Goal: Task Accomplishment & Management: Use online tool/utility

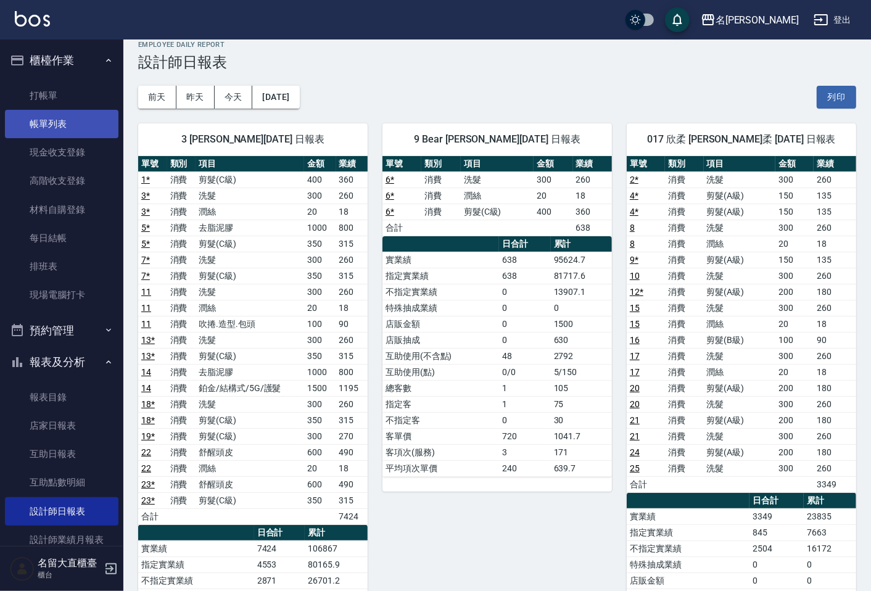
click at [54, 126] on link "帳單列表" at bounding box center [61, 124] width 113 height 28
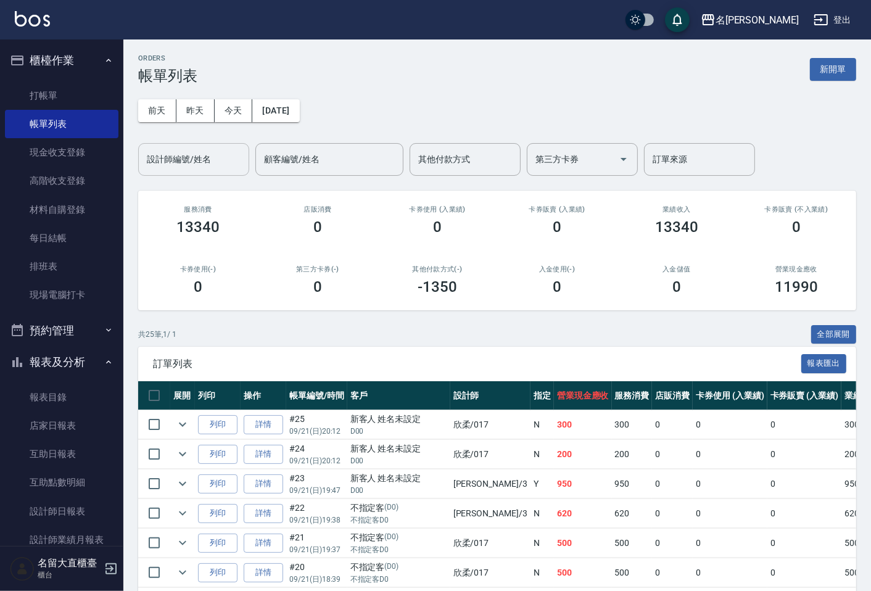
click at [157, 171] on div "設計師編號/姓名" at bounding box center [193, 159] width 111 height 33
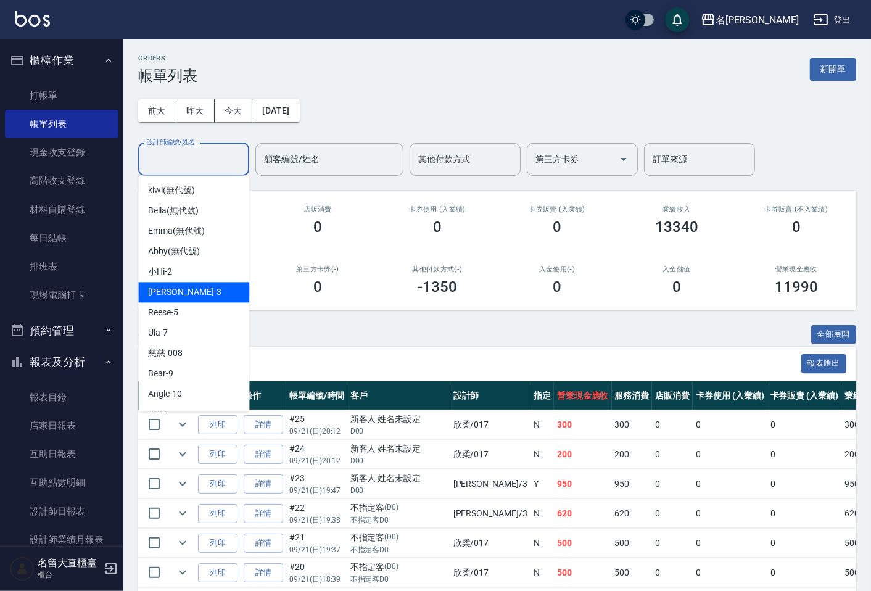
click at [200, 294] on div "郭忠翰 -3" at bounding box center [193, 292] width 111 height 20
type input "郭忠翰-3"
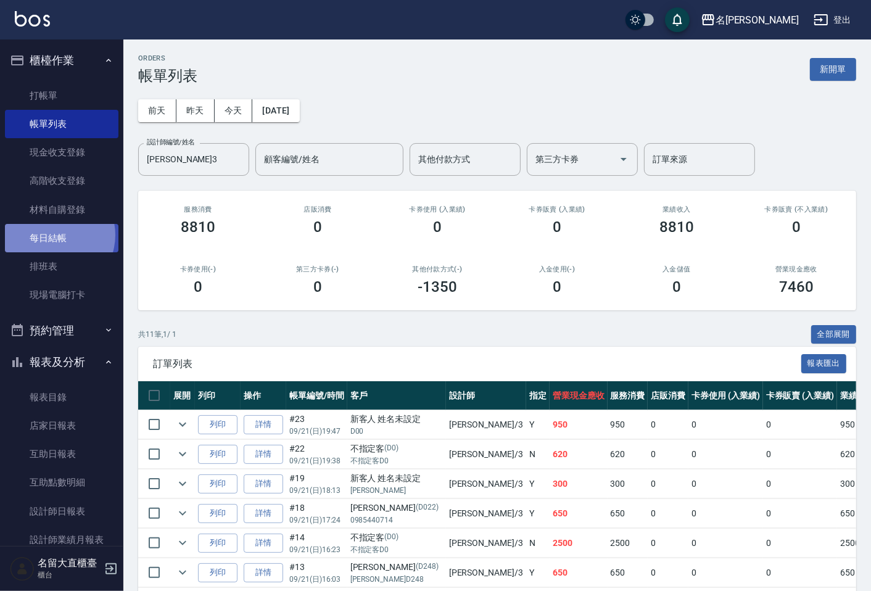
click at [52, 235] on link "每日結帳" at bounding box center [61, 238] width 113 height 28
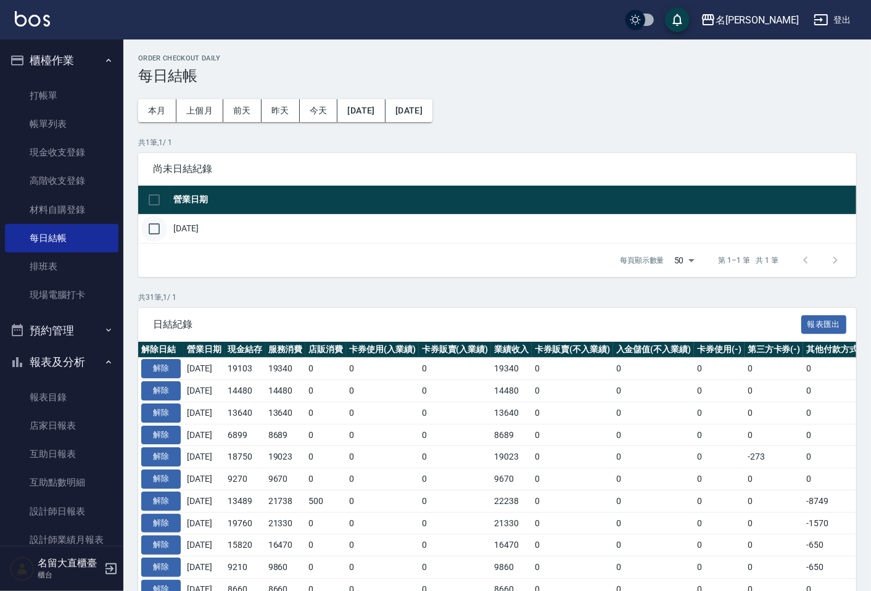
click at [155, 238] on input "checkbox" at bounding box center [154, 229] width 26 height 26
checkbox input "true"
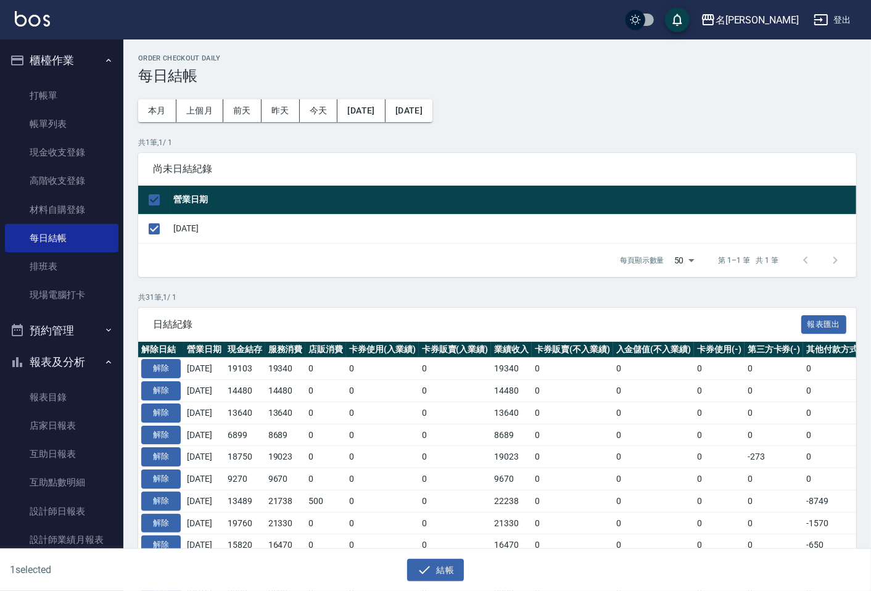
click at [440, 555] on div "結帳" at bounding box center [430, 565] width 430 height 33
click at [437, 567] on button "結帳" at bounding box center [435, 570] width 57 height 23
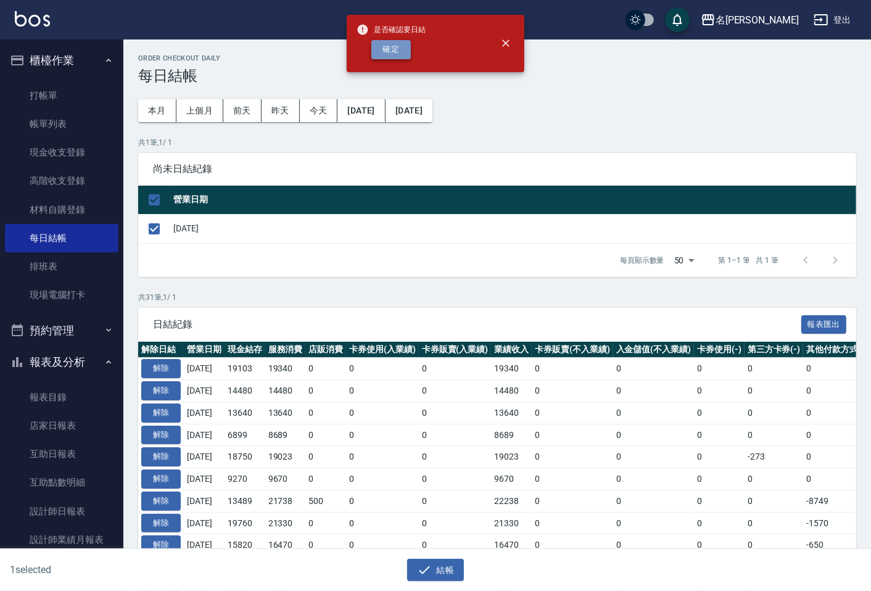
click at [379, 53] on button "確定" at bounding box center [390, 49] width 39 height 19
checkbox input "false"
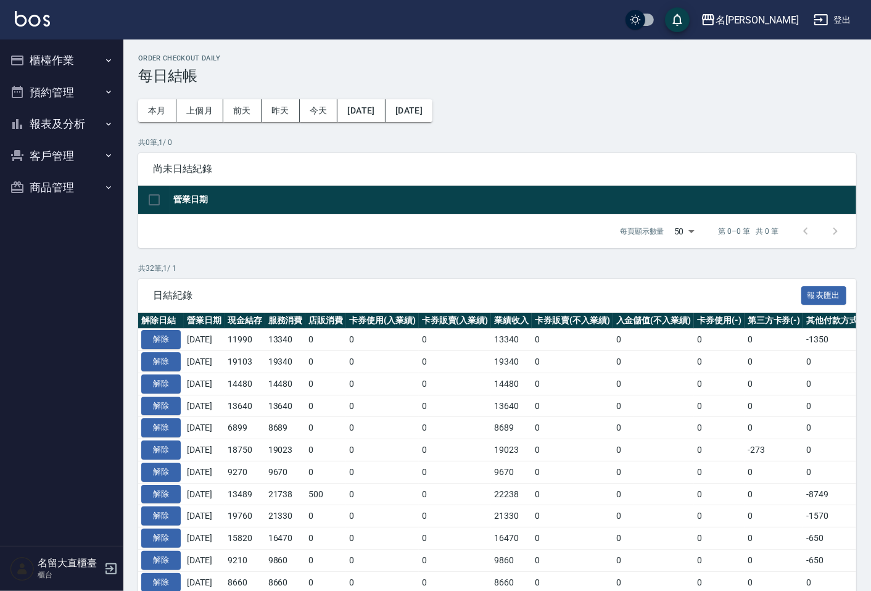
click at [64, 123] on button "報表及分析" at bounding box center [61, 124] width 113 height 32
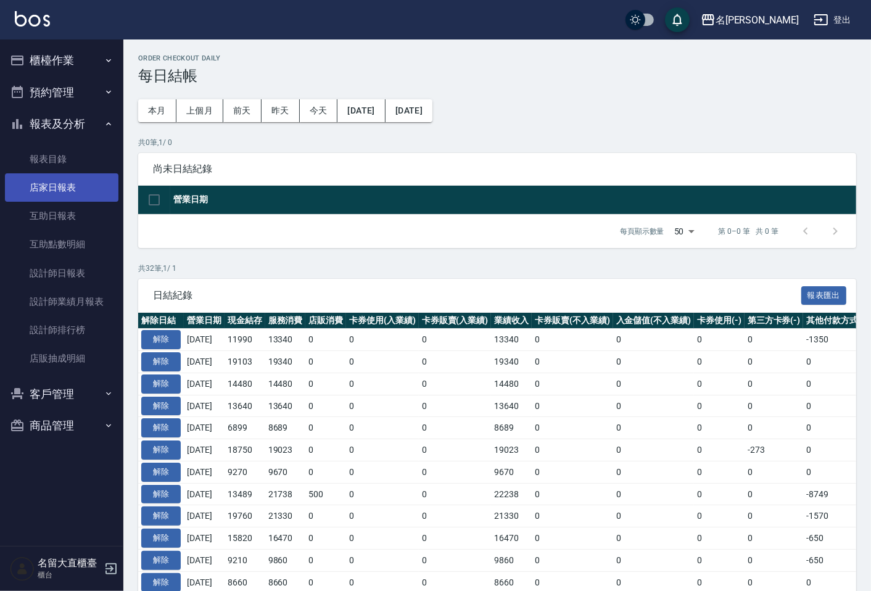
click at [71, 189] on link "店家日報表" at bounding box center [61, 187] width 113 height 28
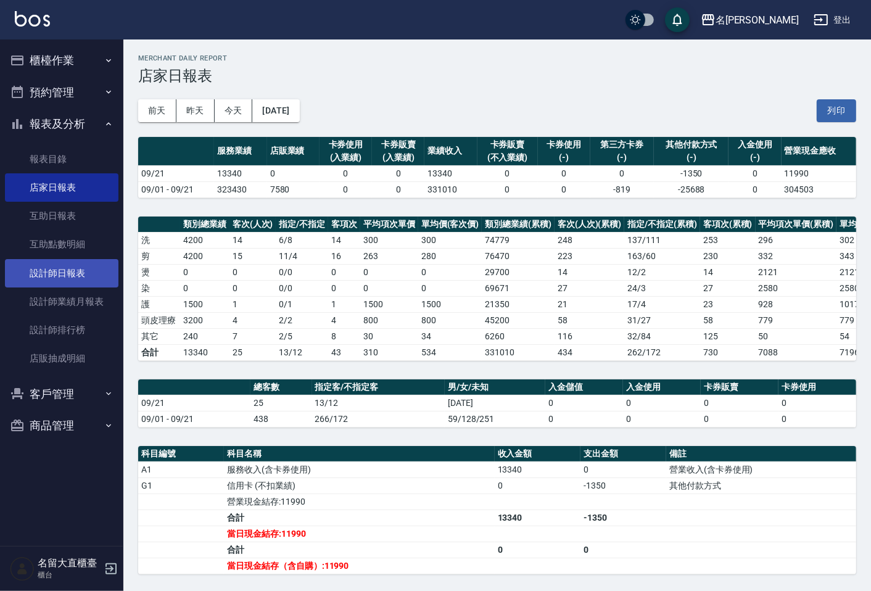
drag, startPoint x: 229, startPoint y: 125, endPoint x: 89, endPoint y: 273, distance: 204.2
click at [89, 273] on link "設計師日報表" at bounding box center [61, 273] width 113 height 28
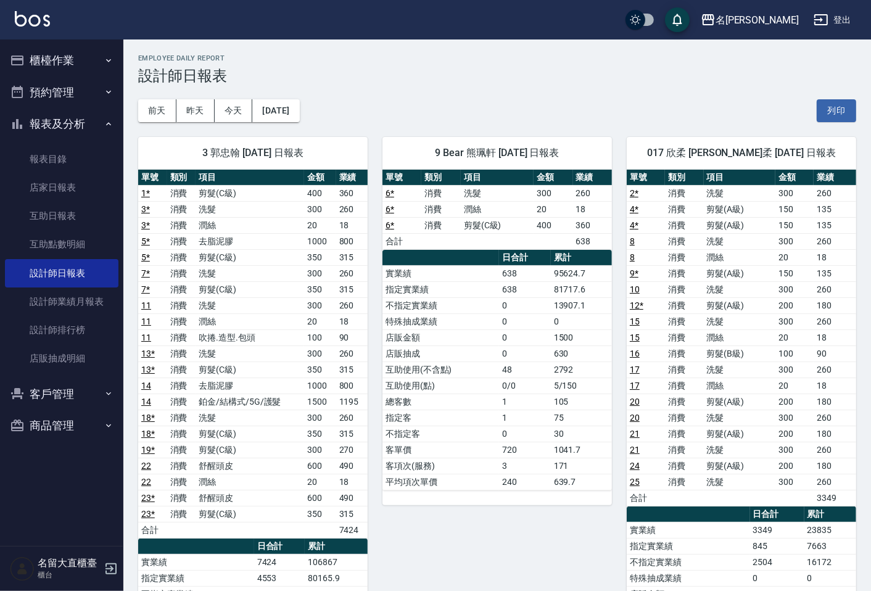
scroll to position [205, 0]
